Goal: Task Accomplishment & Management: Manage account settings

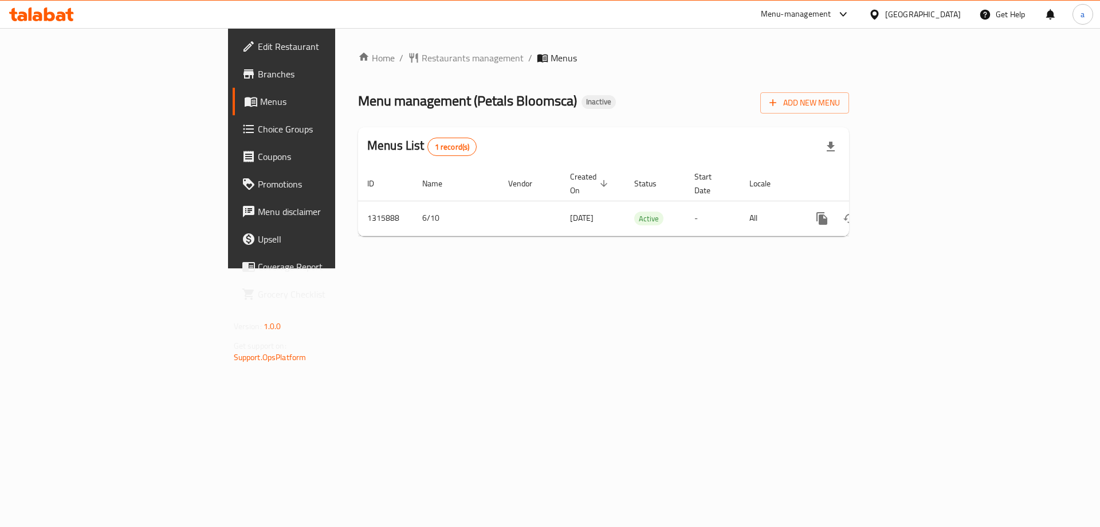
click at [877, 23] on div "[GEOGRAPHIC_DATA]" at bounding box center [914, 15] width 111 height 28
click at [880, 9] on icon at bounding box center [875, 15] width 12 height 12
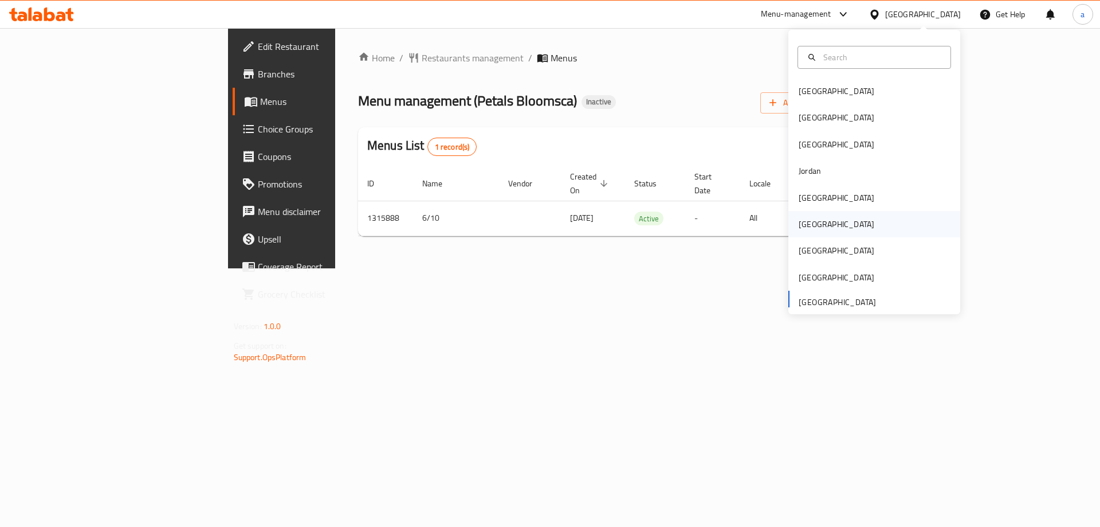
click at [811, 226] on div "[GEOGRAPHIC_DATA]" at bounding box center [837, 224] width 94 height 26
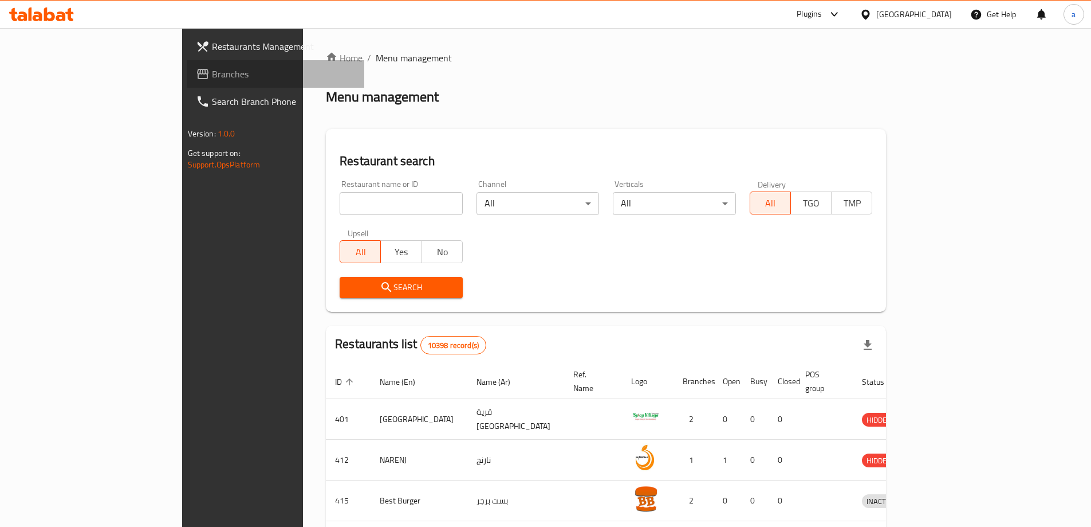
click at [212, 70] on span "Branches" at bounding box center [283, 74] width 143 height 14
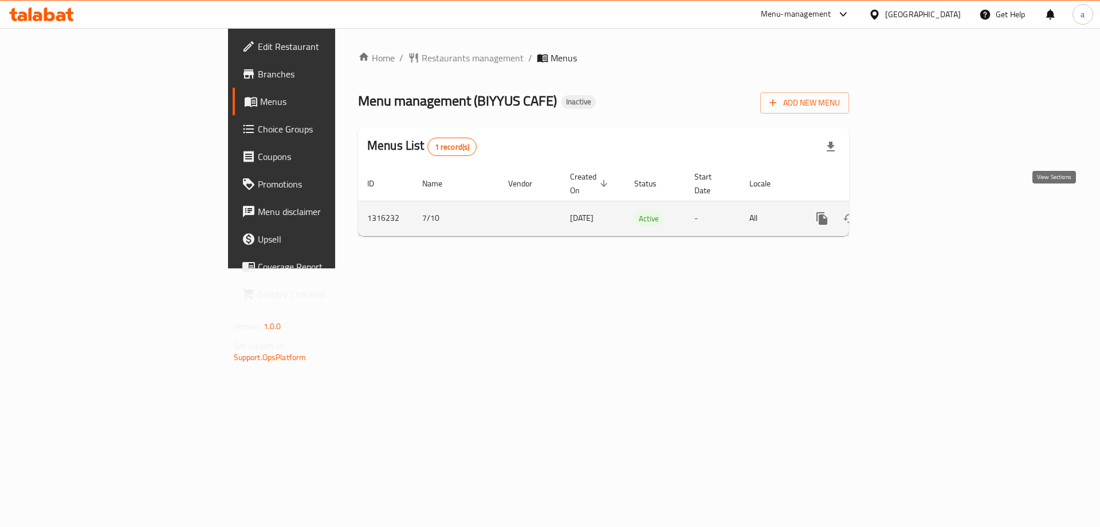
click at [912, 211] on icon "enhanced table" at bounding box center [905, 218] width 14 height 14
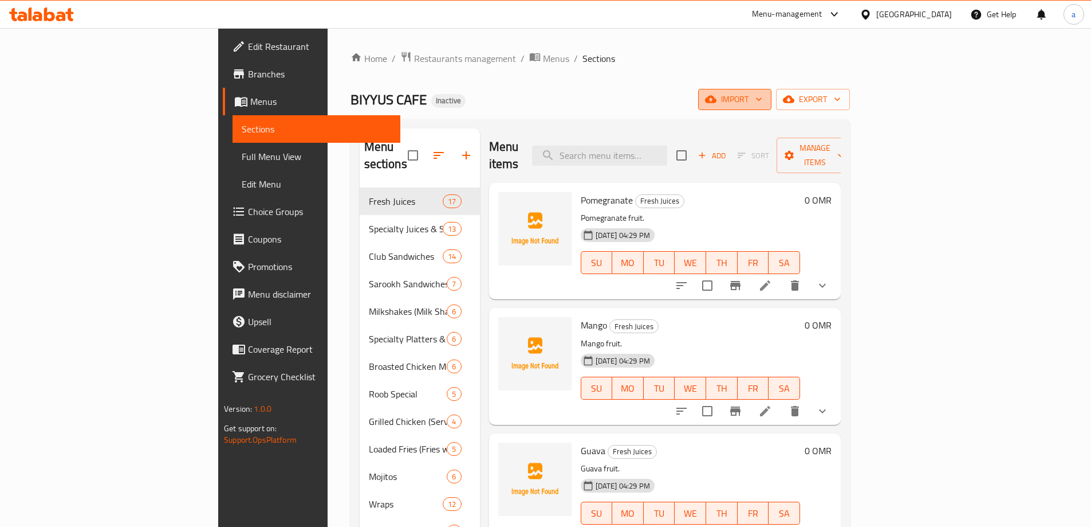
click at [763, 101] on span "import" at bounding box center [735, 99] width 55 height 14
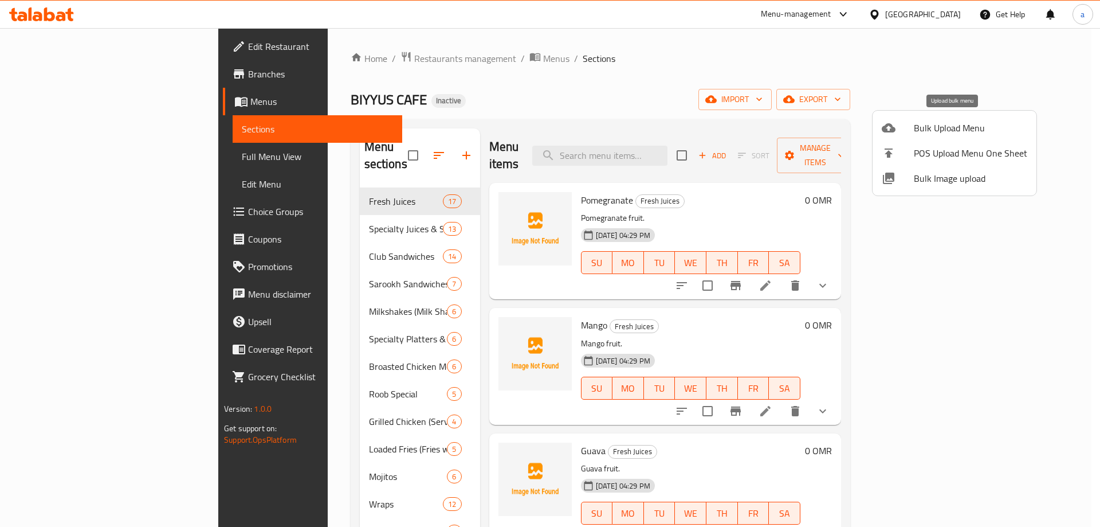
click at [968, 127] on span "Bulk Upload Menu" at bounding box center [970, 128] width 113 height 14
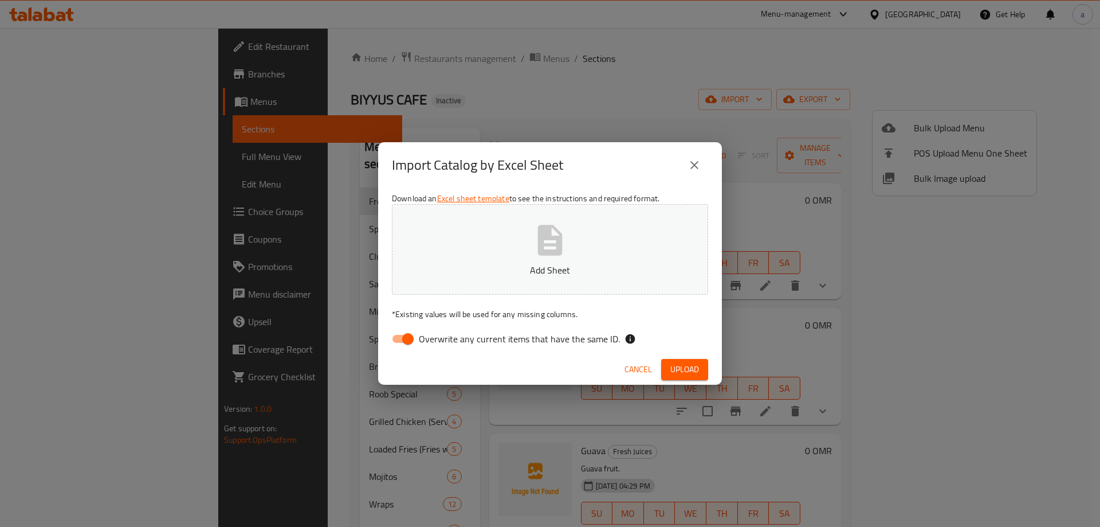
click at [398, 340] on input "Overwrite any current items that have the same ID." at bounding box center [407, 339] width 65 height 22
checkbox input "false"
click at [689, 368] on span "Upload" at bounding box center [684, 369] width 29 height 14
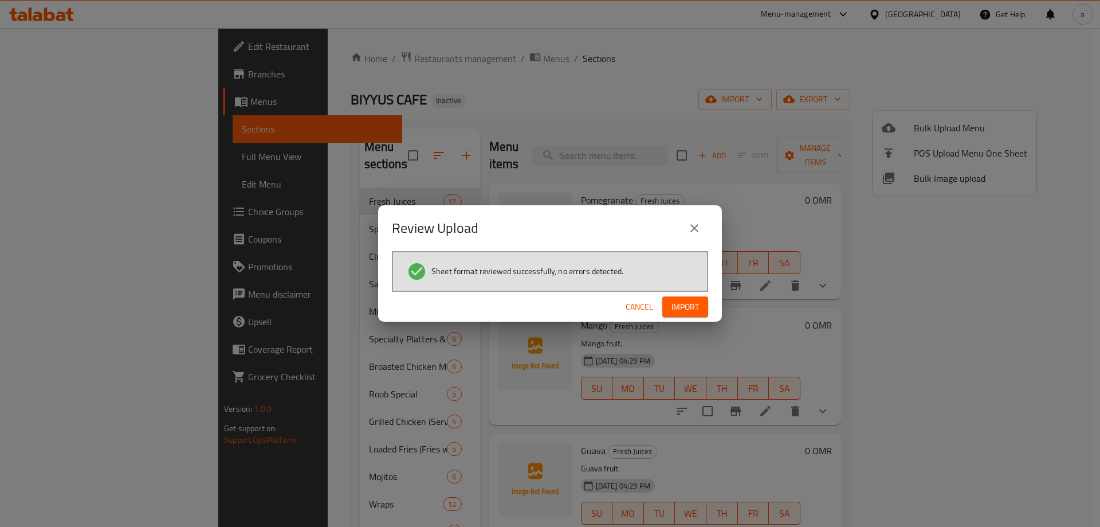
click at [700, 307] on button "Import" at bounding box center [685, 306] width 46 height 21
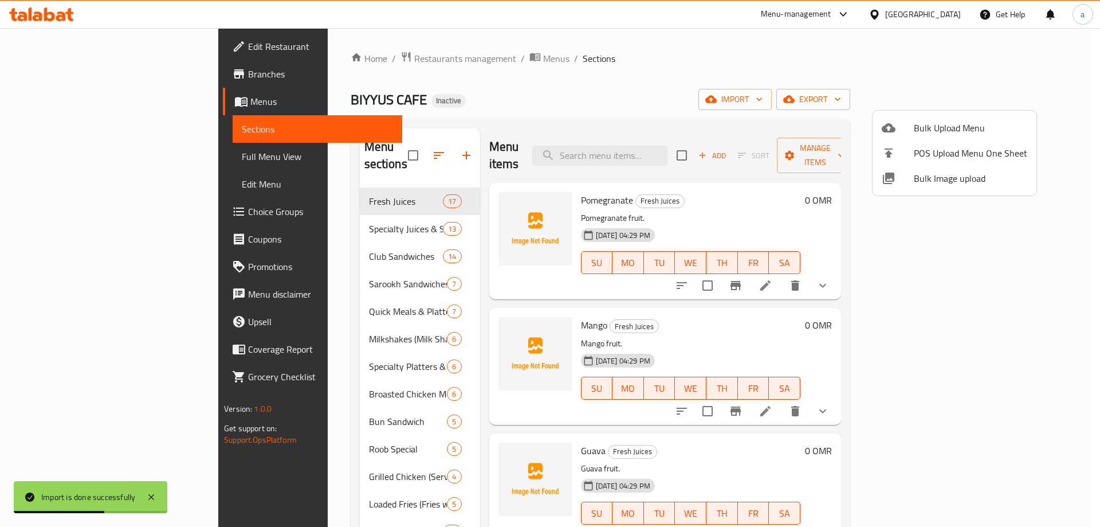
click at [649, 99] on div at bounding box center [550, 263] width 1100 height 527
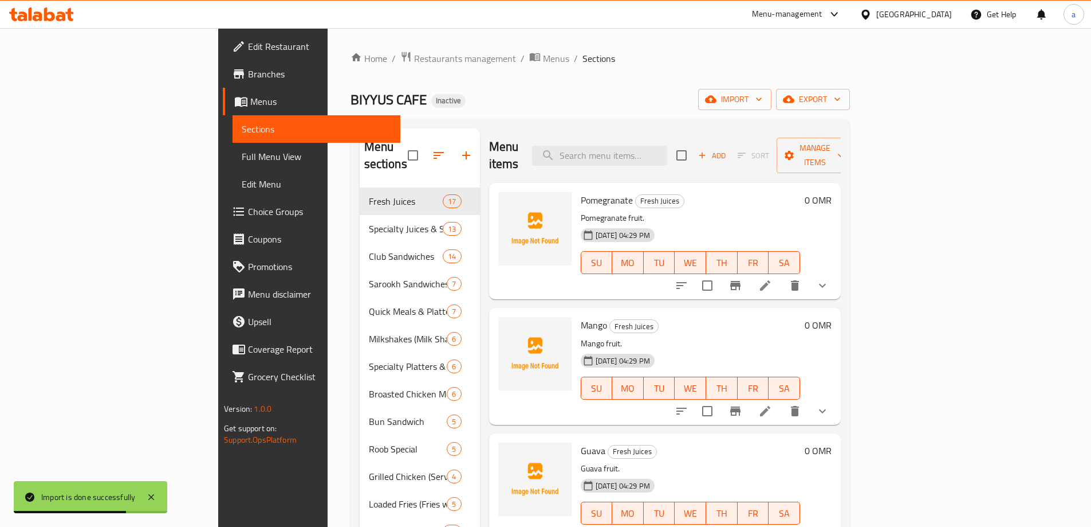
click at [242, 155] on span "Full Menu View" at bounding box center [317, 157] width 150 height 14
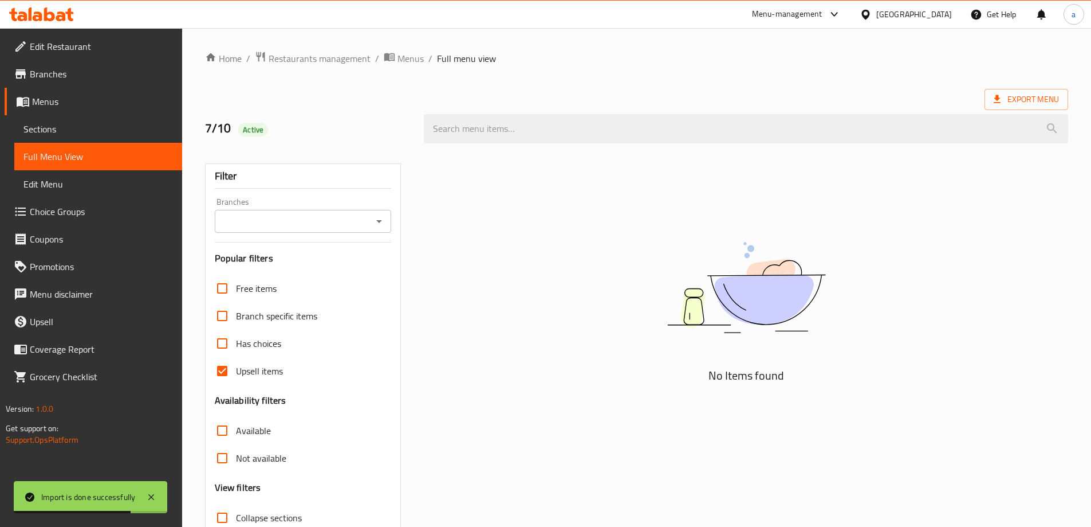
click at [227, 343] on div "Free items Branch specific items Has choices Upsell items Availability filters …" at bounding box center [303, 430] width 177 height 312
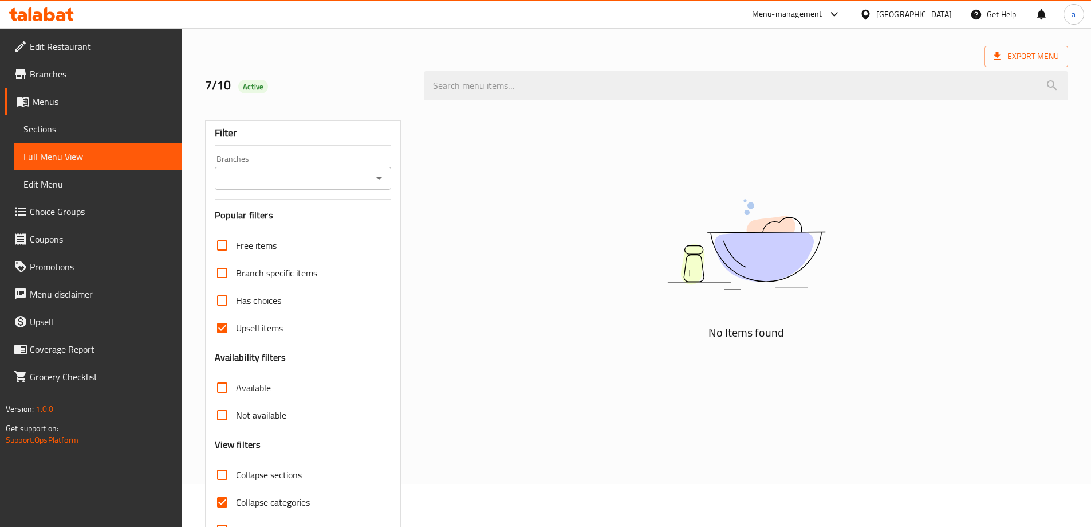
scroll to position [83, 0]
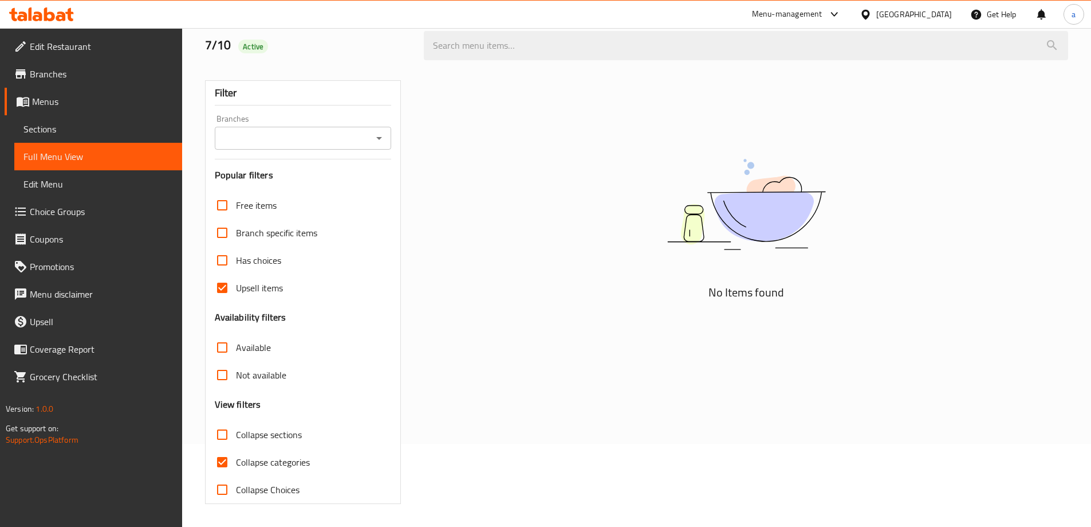
click at [224, 290] on input "Upsell items" at bounding box center [223, 288] width 28 height 28
checkbox input "false"
click at [225, 459] on input "Collapse categories" at bounding box center [223, 462] width 28 height 28
checkbox input "false"
click at [223, 438] on input "Collapse sections" at bounding box center [223, 435] width 28 height 28
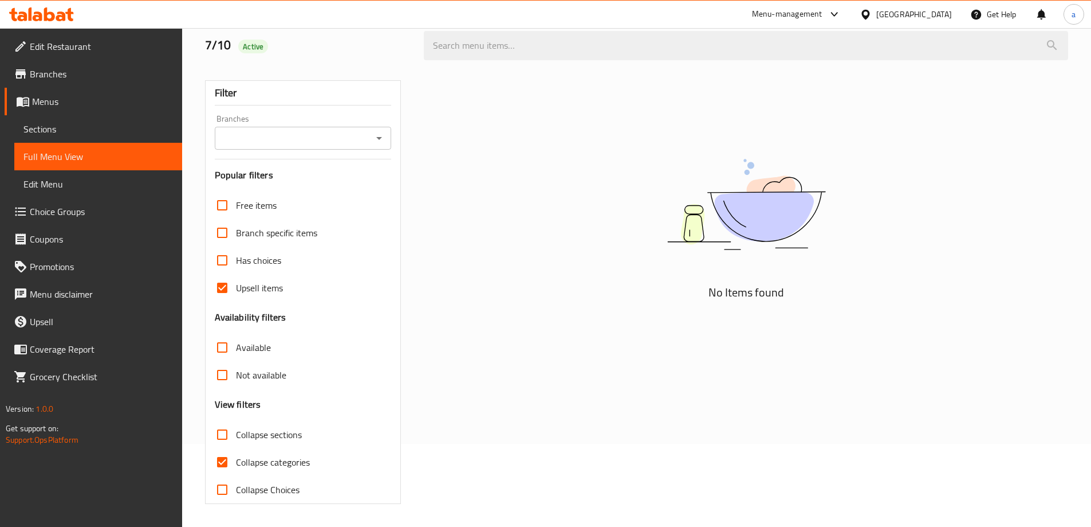
checkbox input "true"
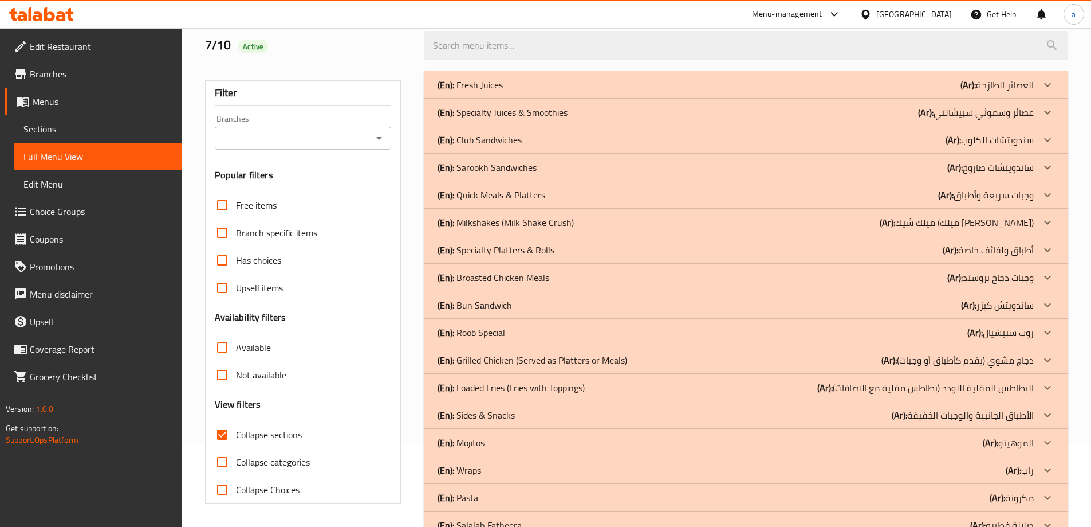
click at [562, 202] on div "(En): Quick Meals & Platters (Ar): وجبات سريعة وأطباق" at bounding box center [746, 195] width 645 height 28
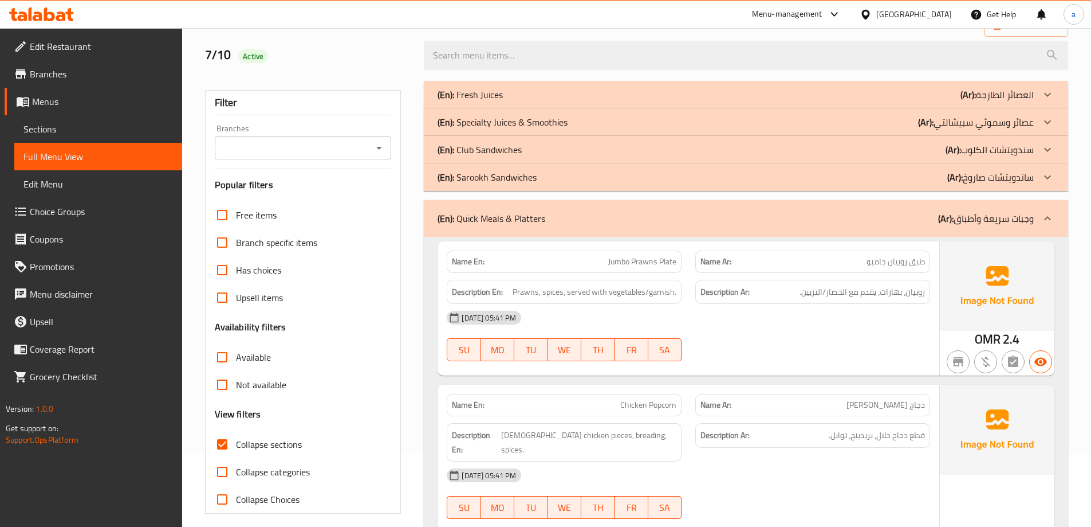
scroll to position [0, 0]
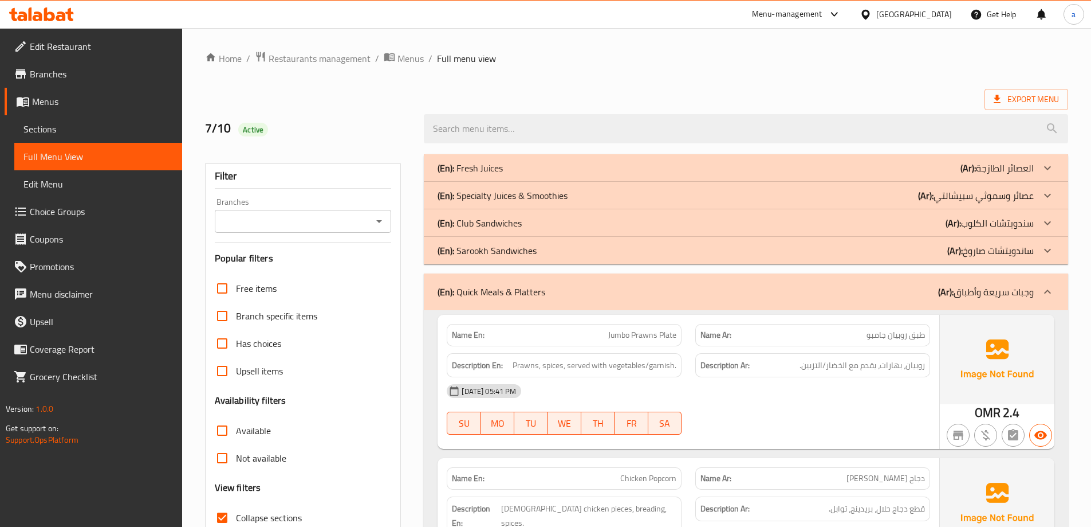
click at [525, 285] on p "(En): Quick Meals & Platters" at bounding box center [492, 292] width 108 height 14
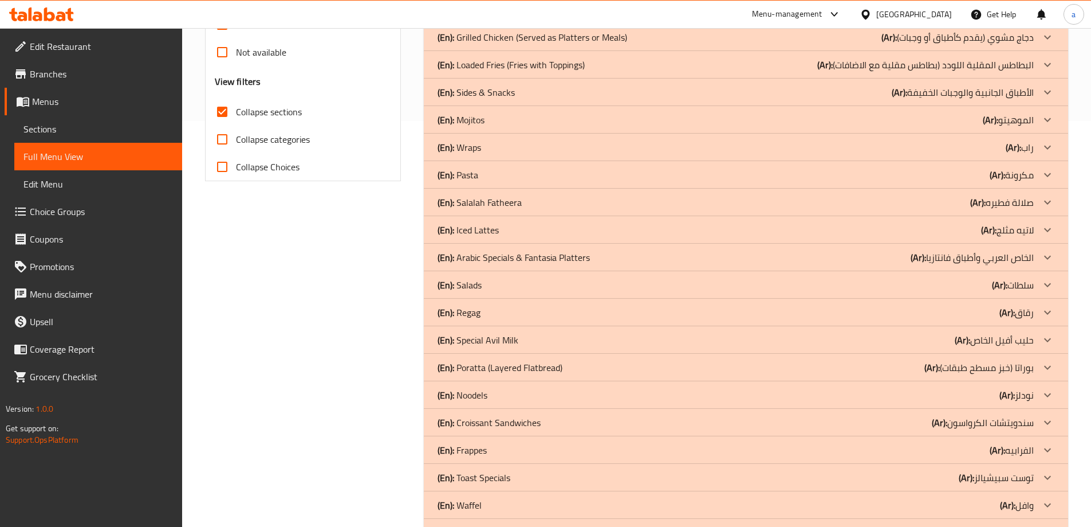
scroll to position [503, 0]
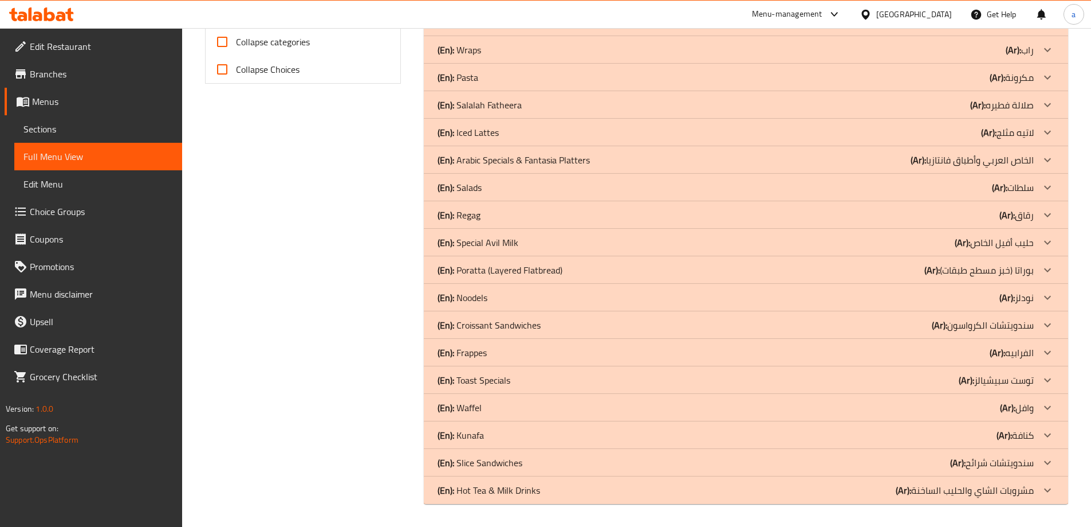
click at [516, 329] on p "(En): Croissant Sandwiches" at bounding box center [489, 325] width 103 height 14
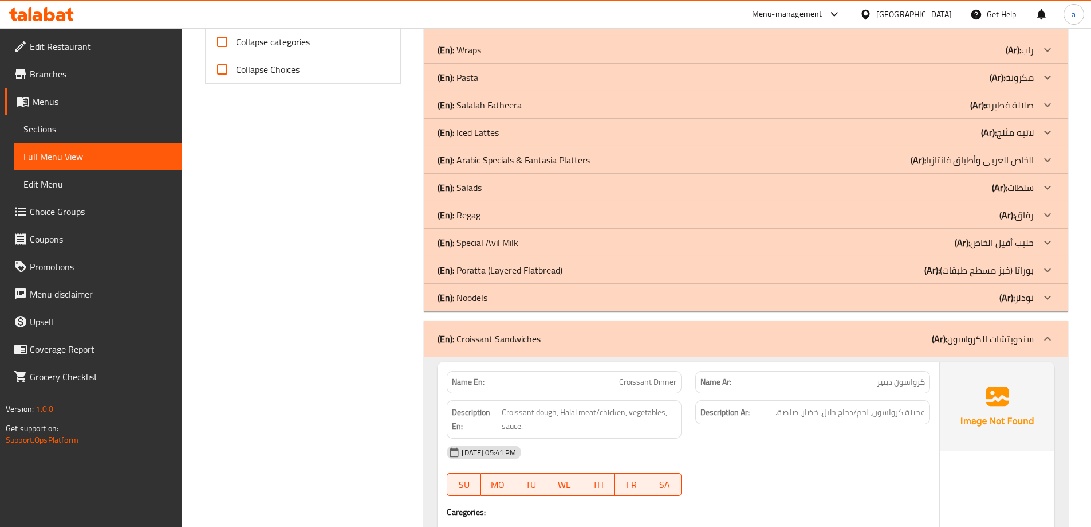
click at [490, 213] on div "(En): Regag (Ar): رقاق" at bounding box center [736, 215] width 596 height 14
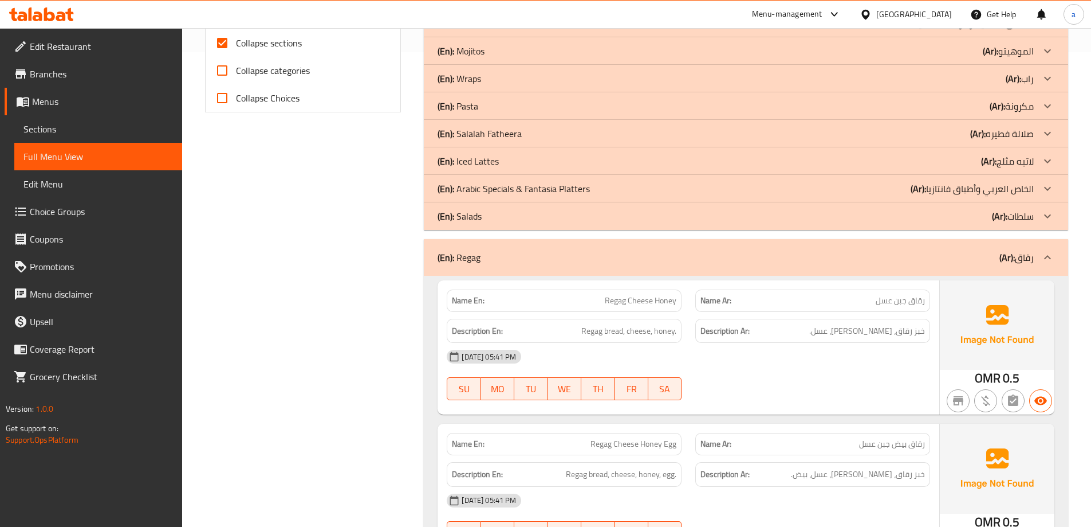
scroll to position [446, 0]
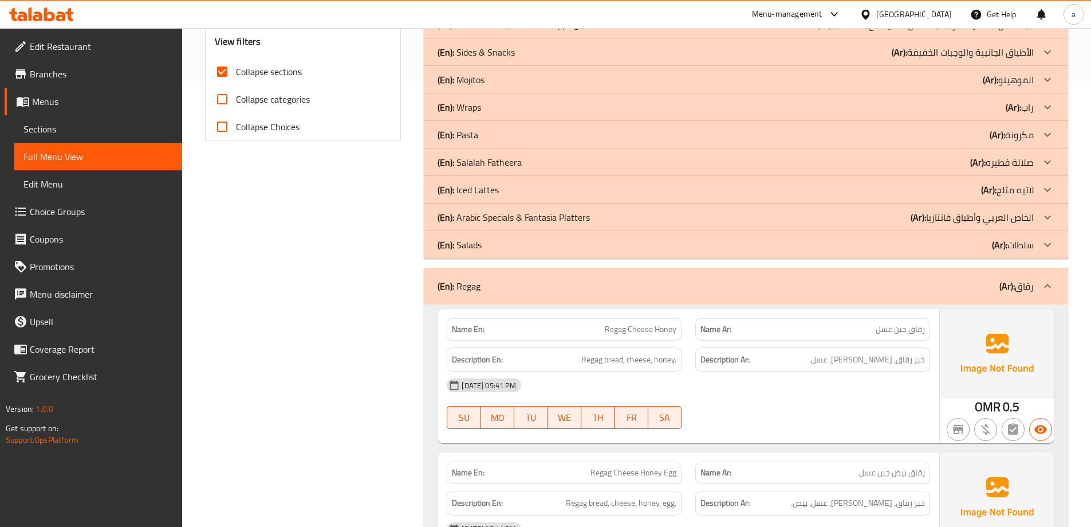
click at [510, 163] on p "(En): [PERSON_NAME]" at bounding box center [480, 162] width 84 height 14
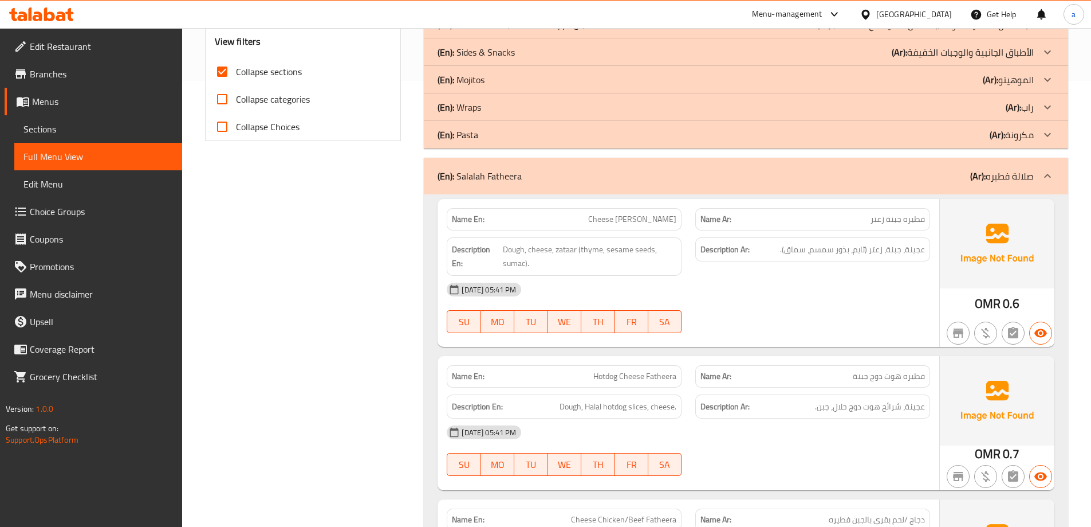
scroll to position [331, 0]
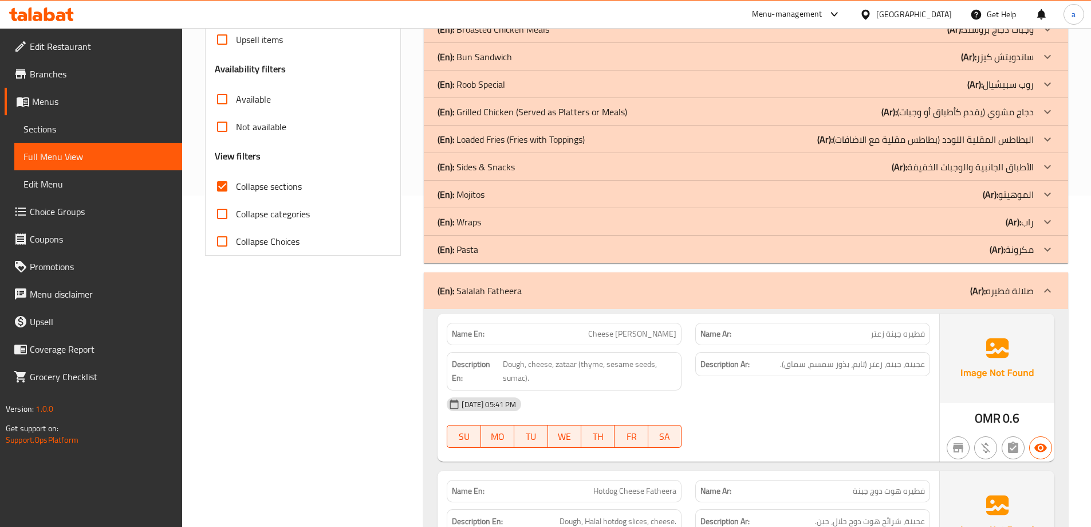
click at [516, 170] on div "(En): Sides & Snacks (Ar): الأطباق الجانبية والوجبات الخفيفة" at bounding box center [736, 167] width 596 height 14
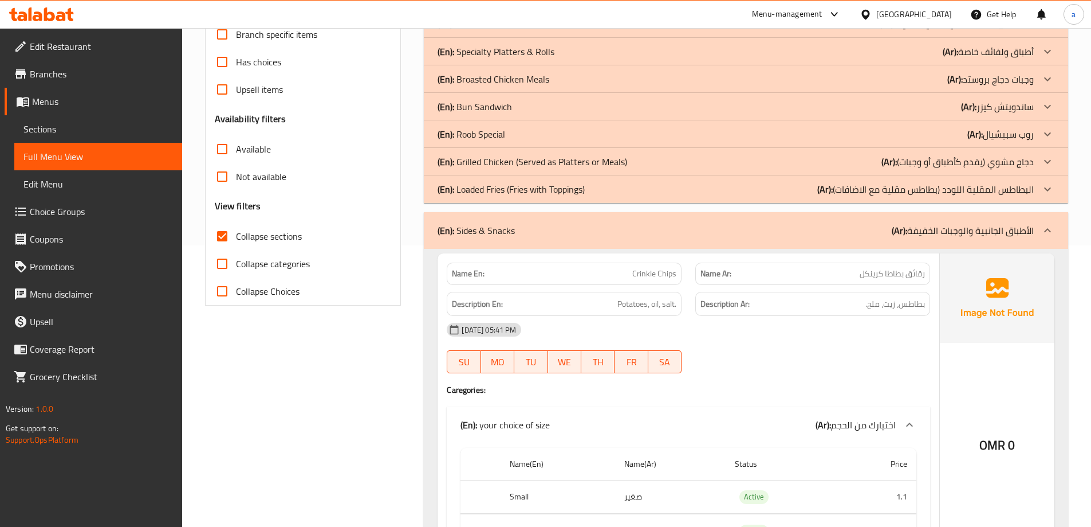
scroll to position [274, 0]
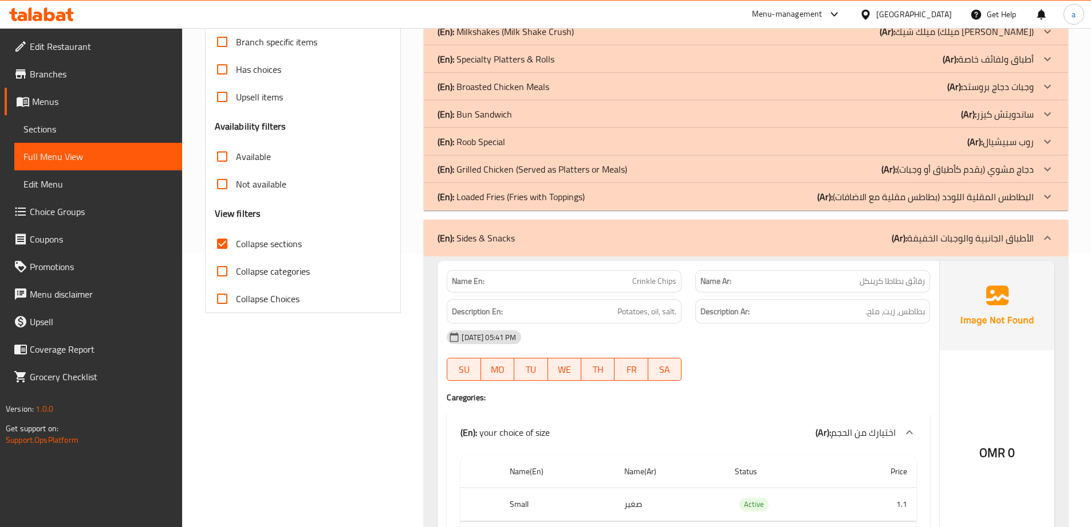
click at [516, 118] on div "(En): Bun Sandwich (Ar): ساندويتش كيزر" at bounding box center [736, 114] width 596 height 14
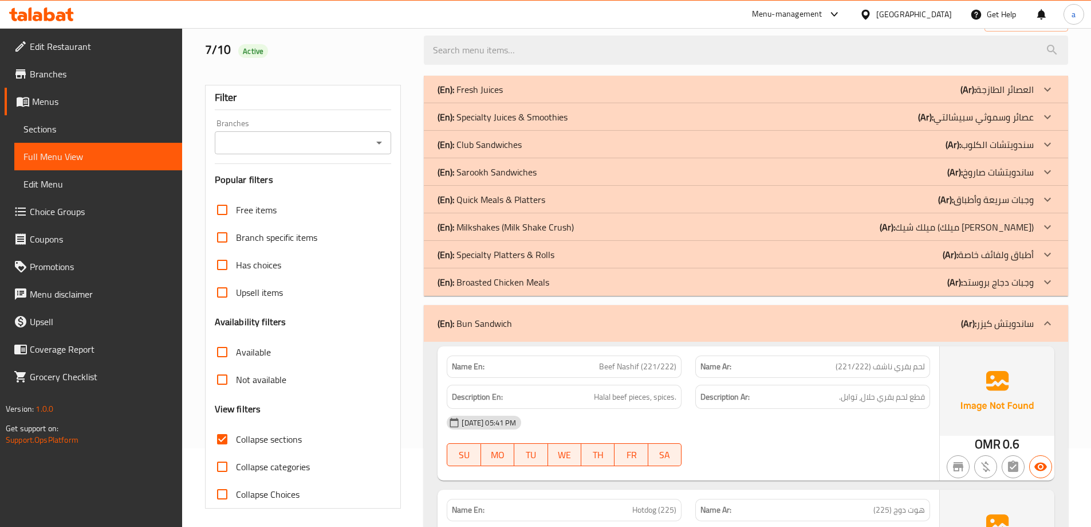
scroll to position [45, 0]
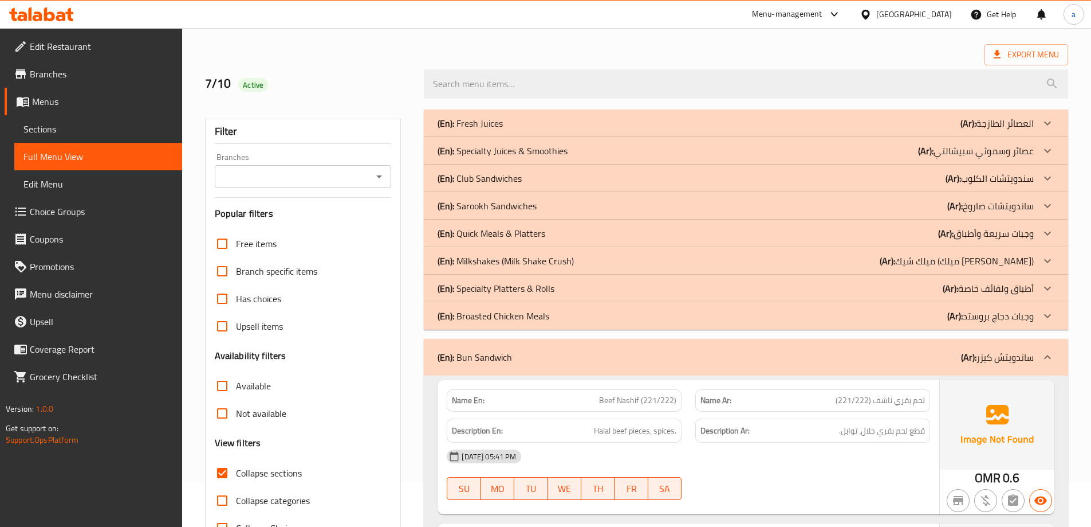
click at [536, 231] on p "(En): Quick Meals & Platters" at bounding box center [492, 233] width 108 height 14
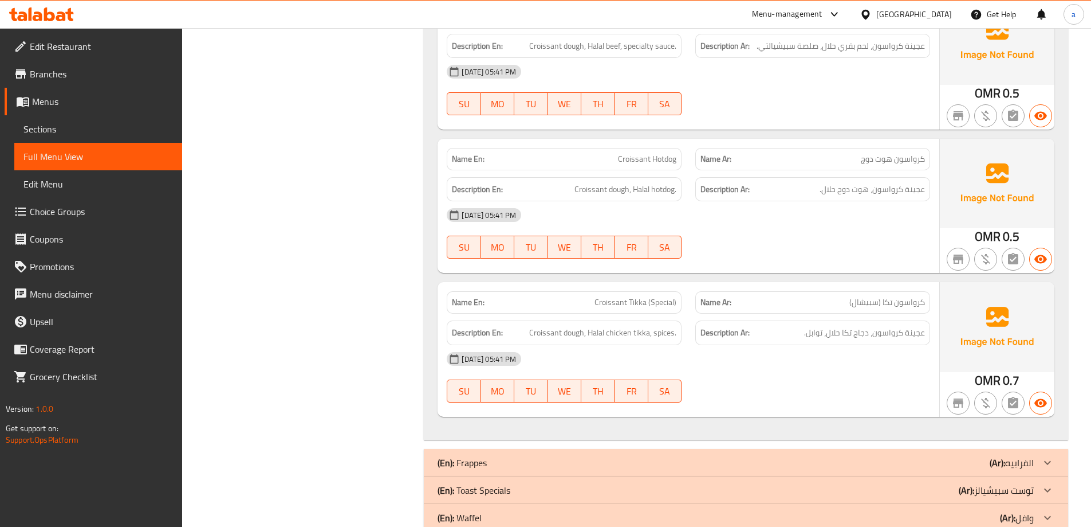
scroll to position [10873, 0]
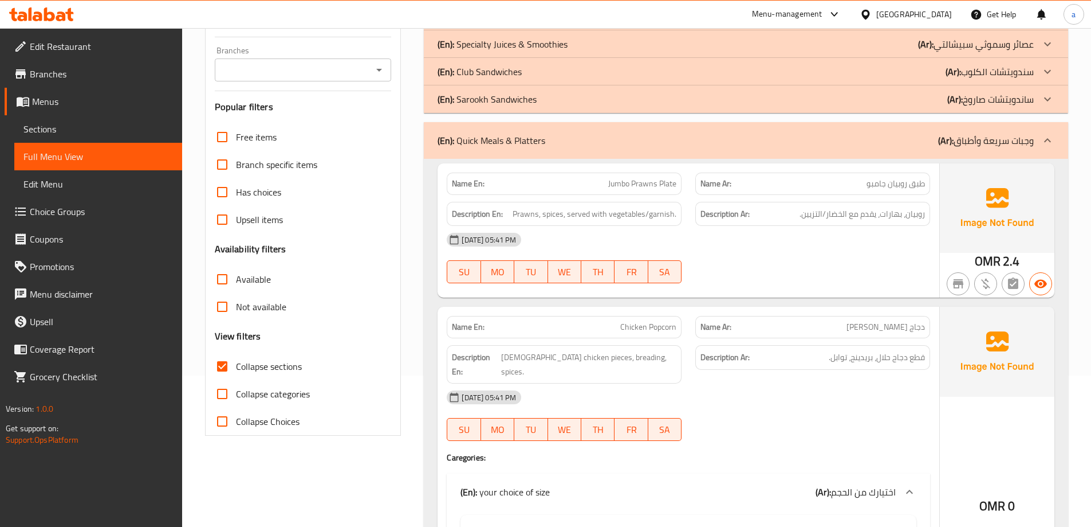
scroll to position [0, 0]
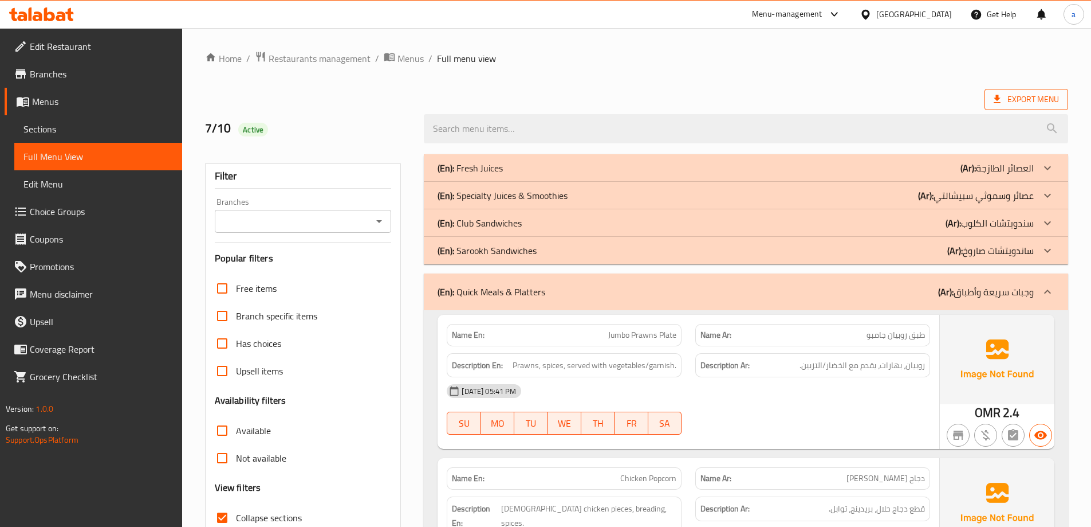
click at [1052, 92] on span "Export Menu" at bounding box center [1026, 99] width 65 height 14
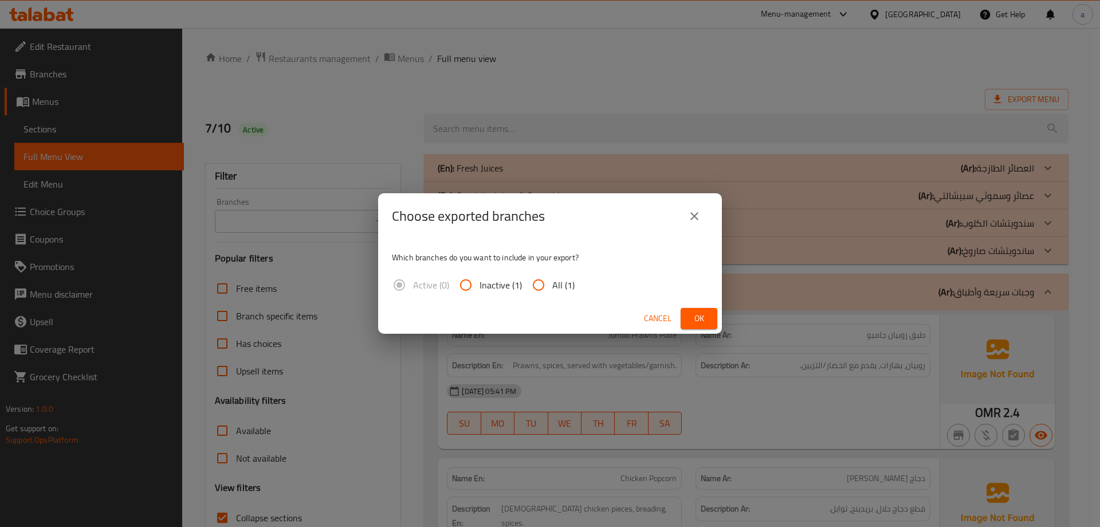
click at [543, 281] on input "All (1)" at bounding box center [539, 285] width 28 height 28
radio input "true"
click at [707, 320] on span "Ok" at bounding box center [699, 318] width 18 height 14
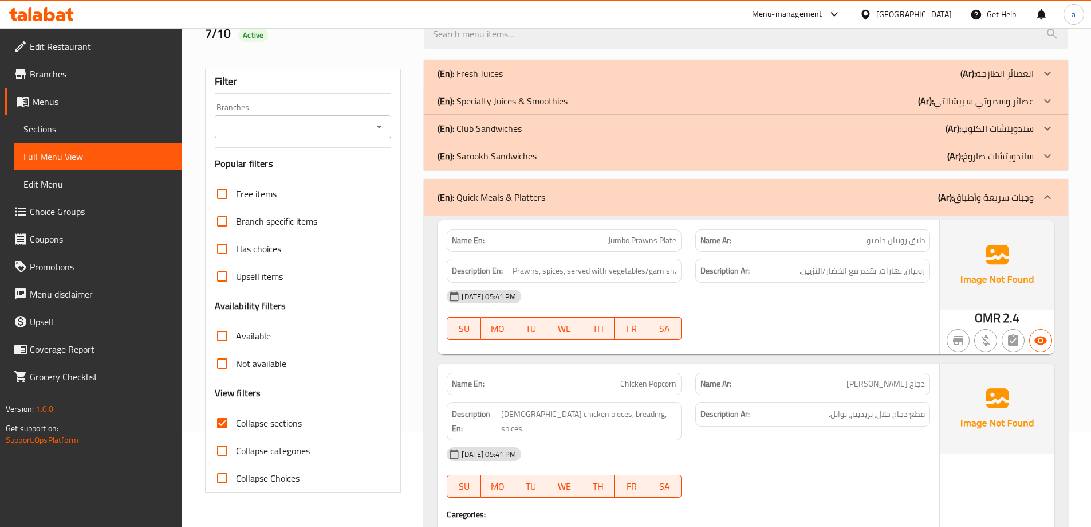
scroll to position [115, 0]
